Goal: Information Seeking & Learning: Learn about a topic

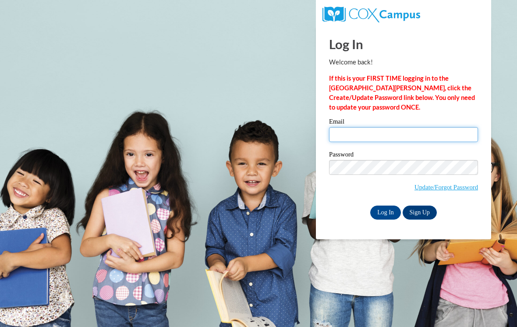
click at [411, 136] on input "Email" at bounding box center [403, 134] width 149 height 15
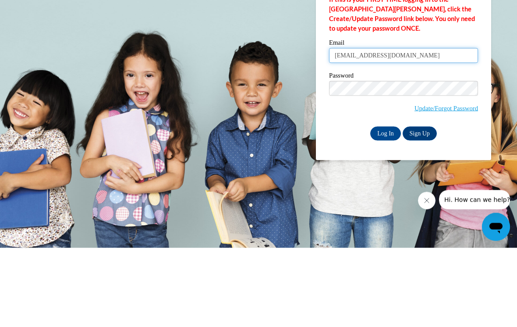
type input "ktyonnahope@gmail.com"
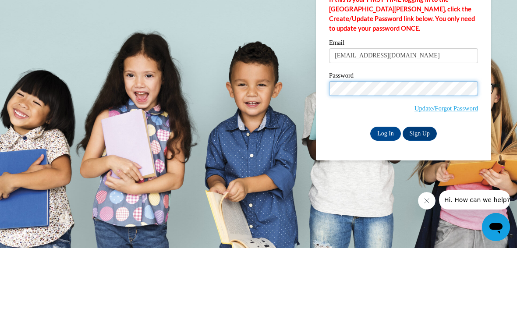
click at [385, 205] on input "Log In" at bounding box center [385, 212] width 31 height 14
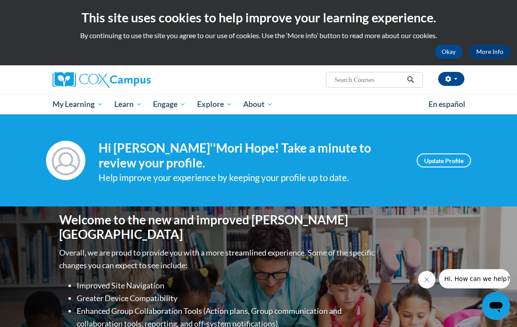
click at [0, 0] on span "My Course Progress" at bounding box center [0, 0] width 0 height 0
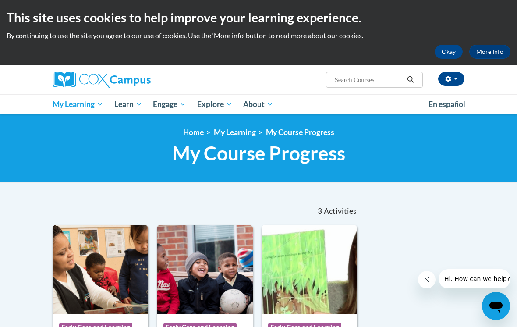
click at [389, 84] on input "Search..." at bounding box center [369, 79] width 70 height 11
type input "Civil rights"
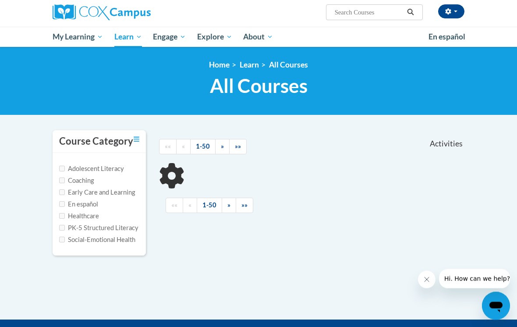
scroll to position [68, 0]
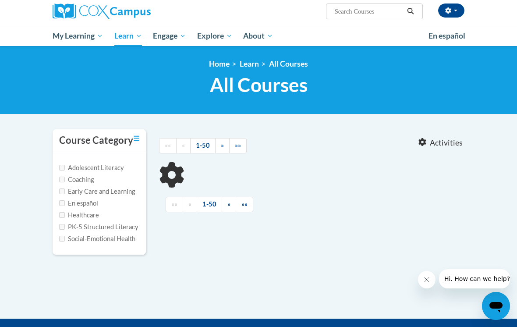
type input "Civil rights"
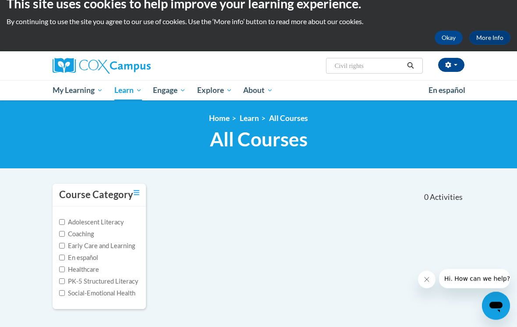
scroll to position [14, 0]
click at [0, 0] on span "My Course Progress" at bounding box center [0, 0] width 0 height 0
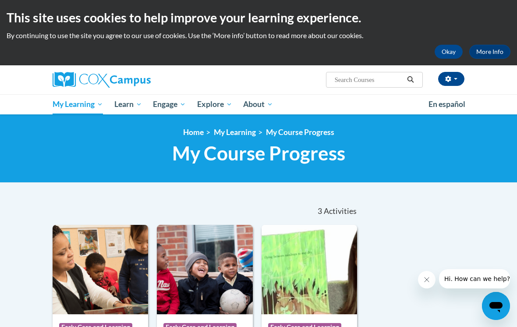
click at [0, 0] on link "Certificates" at bounding box center [0, 0] width 0 height 0
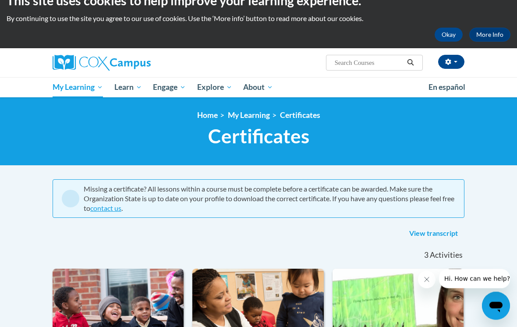
scroll to position [12, 0]
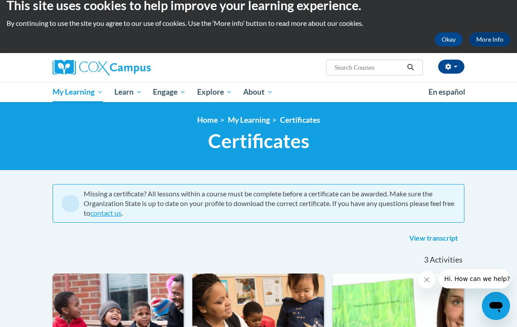
click at [141, 239] on div "View transcript" at bounding box center [259, 238] width 412 height 14
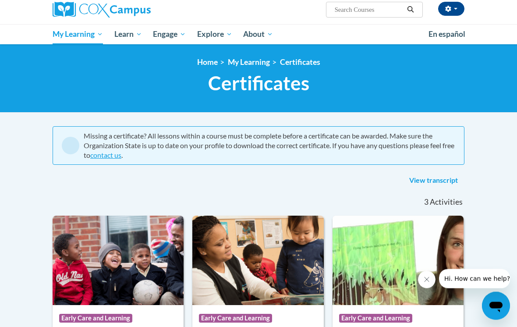
scroll to position [70, 0]
click at [456, 8] on span "button" at bounding box center [456, 9] width 4 height 2
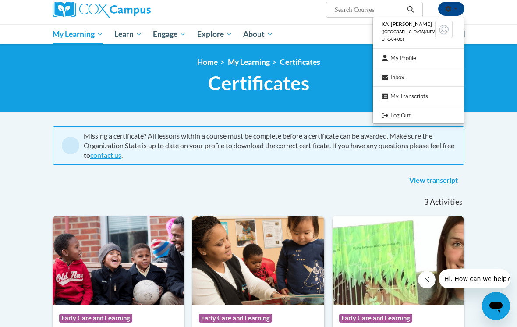
click at [416, 75] on link "Inbox" at bounding box center [418, 77] width 91 height 11
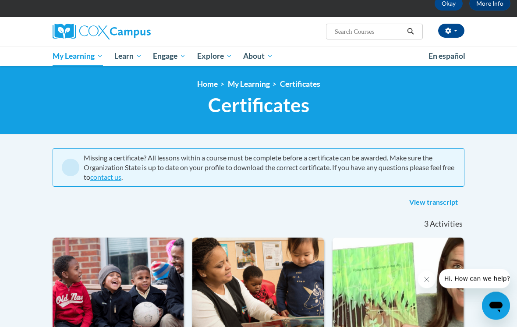
scroll to position [0, 0]
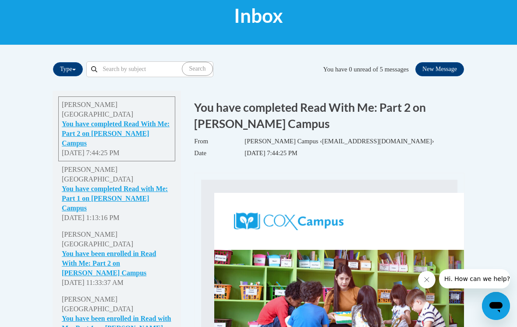
scroll to position [137, 0]
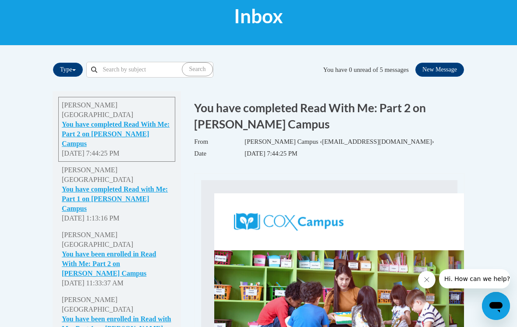
click at [77, 85] on div "Type All types Completion Enrollment Forgot Password Recreate Search Search" at bounding box center [259, 309] width 412 height 501
